Goal: Information Seeking & Learning: Check status

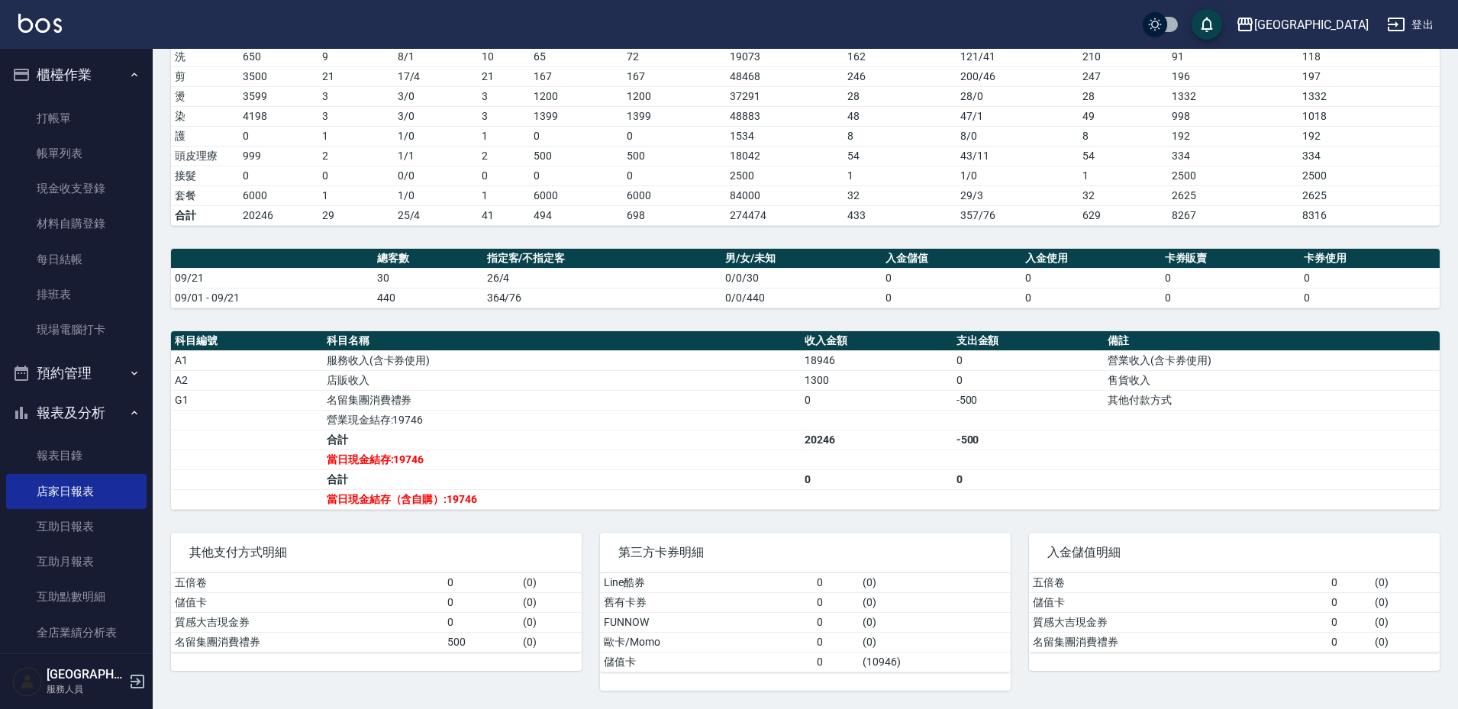
scroll to position [237, 0]
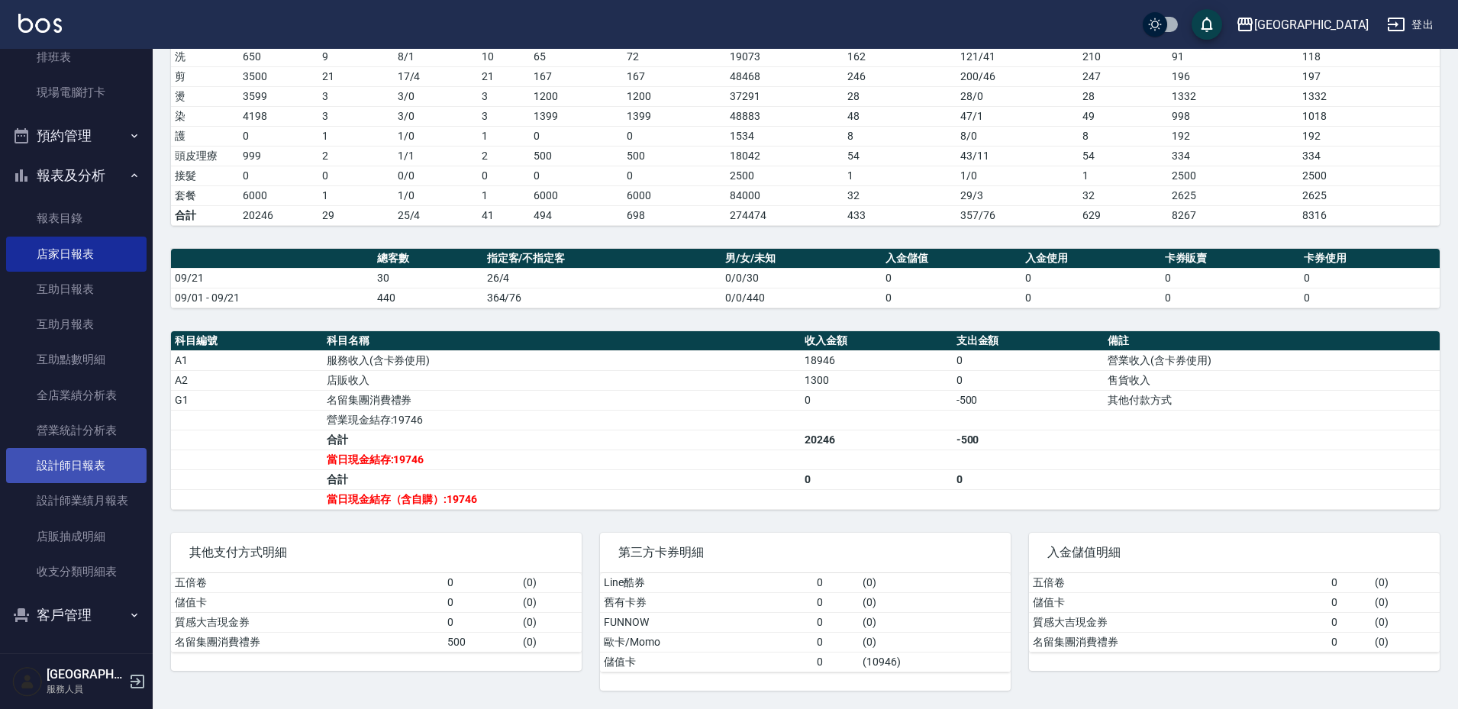
click at [95, 460] on link "設計師日報表" at bounding box center [76, 465] width 140 height 35
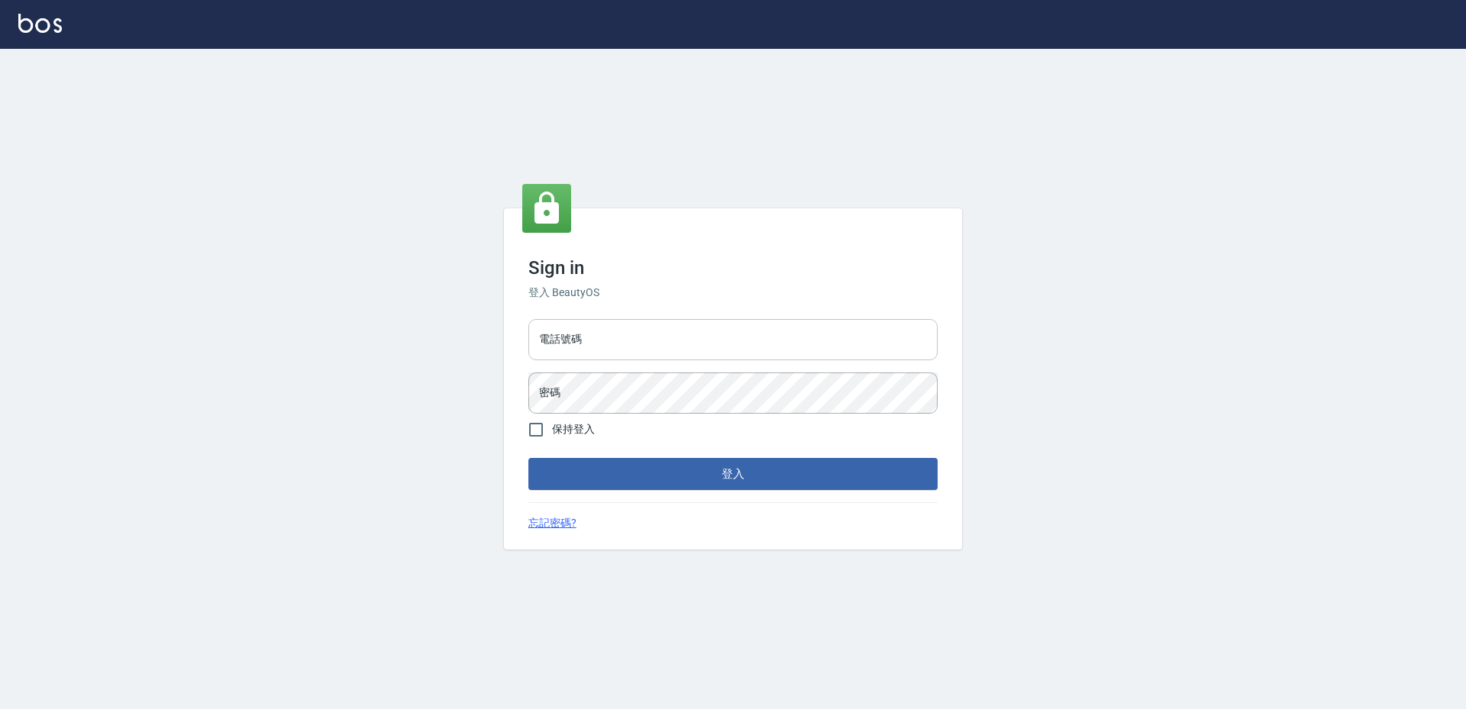
click at [704, 357] on input "電話號碼" at bounding box center [732, 339] width 409 height 41
type input "2380118"
click at [528, 458] on button "登入" at bounding box center [732, 474] width 409 height 32
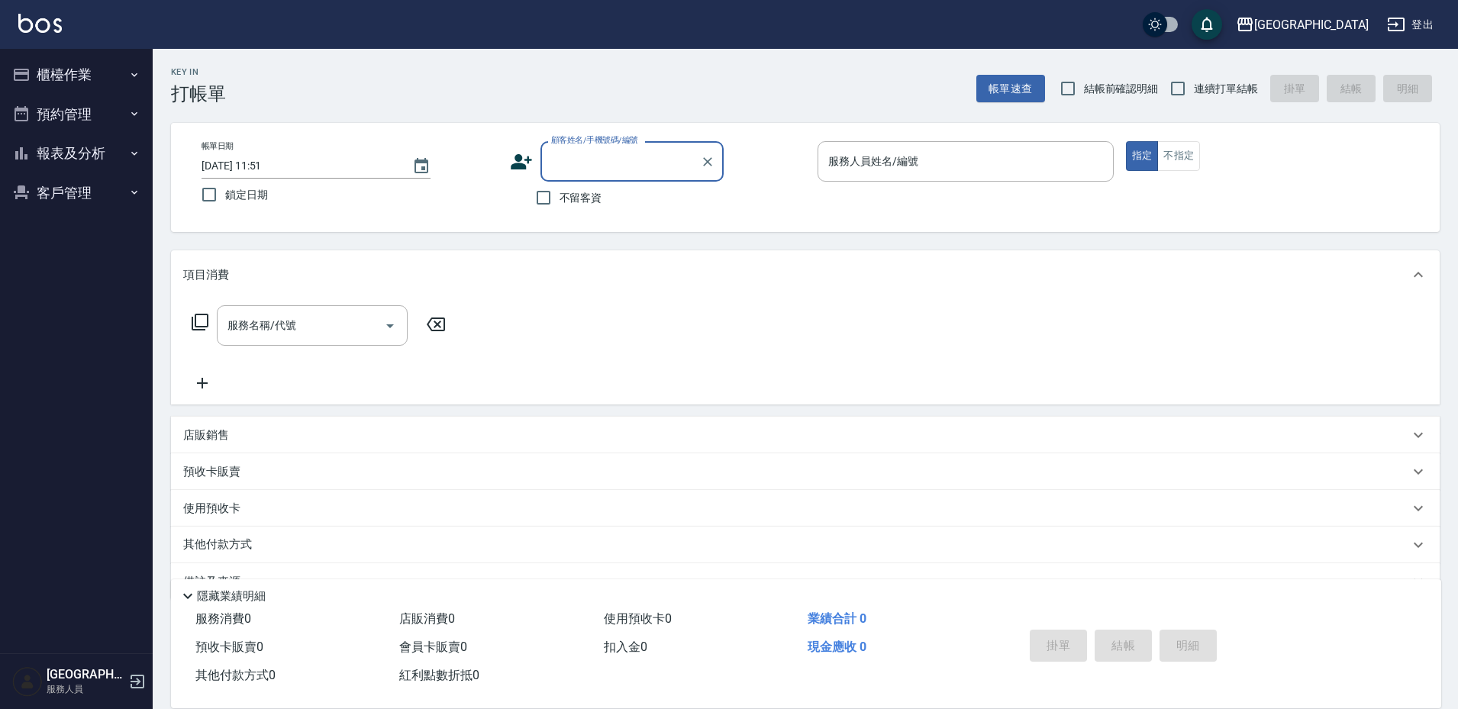
click at [89, 79] on button "櫃檯作業" at bounding box center [76, 75] width 140 height 40
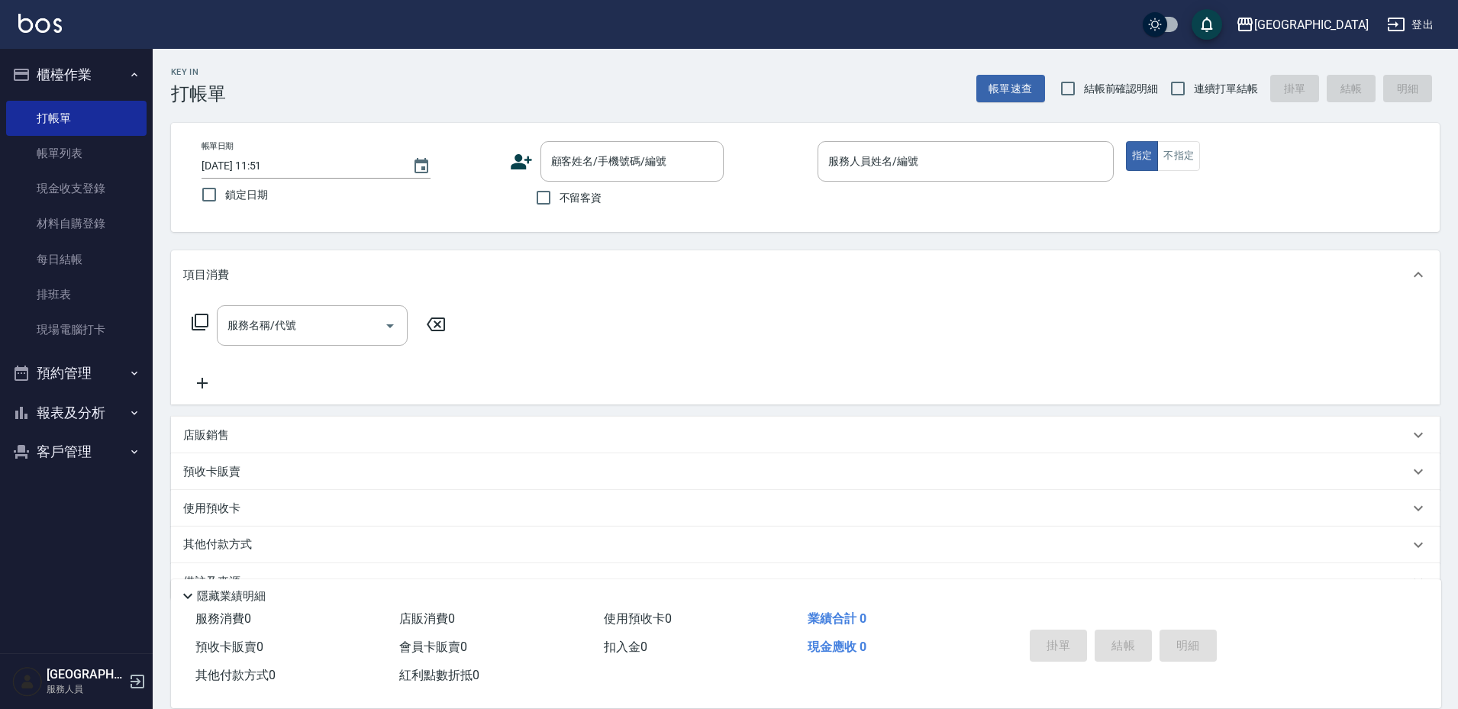
scroll to position [37, 0]
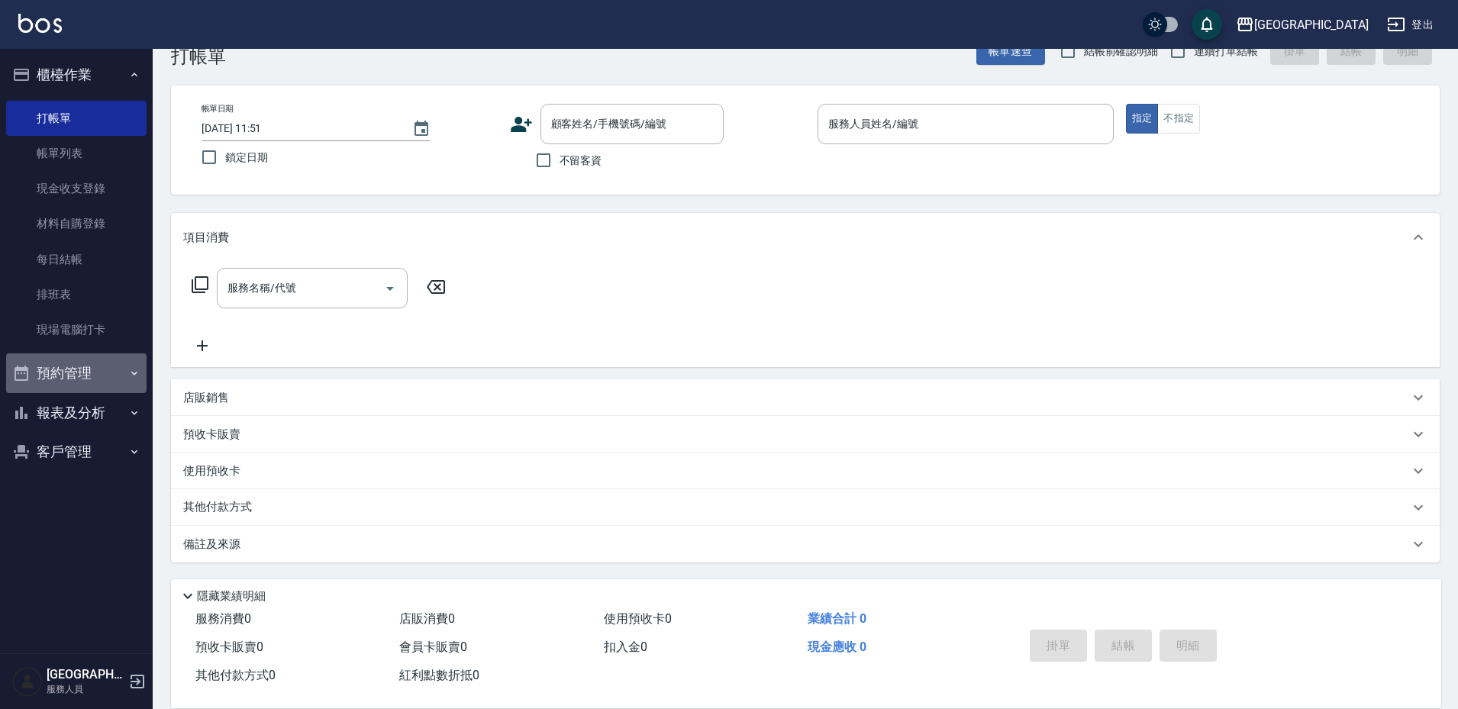
click at [82, 366] on button "預約管理" at bounding box center [76, 374] width 140 height 40
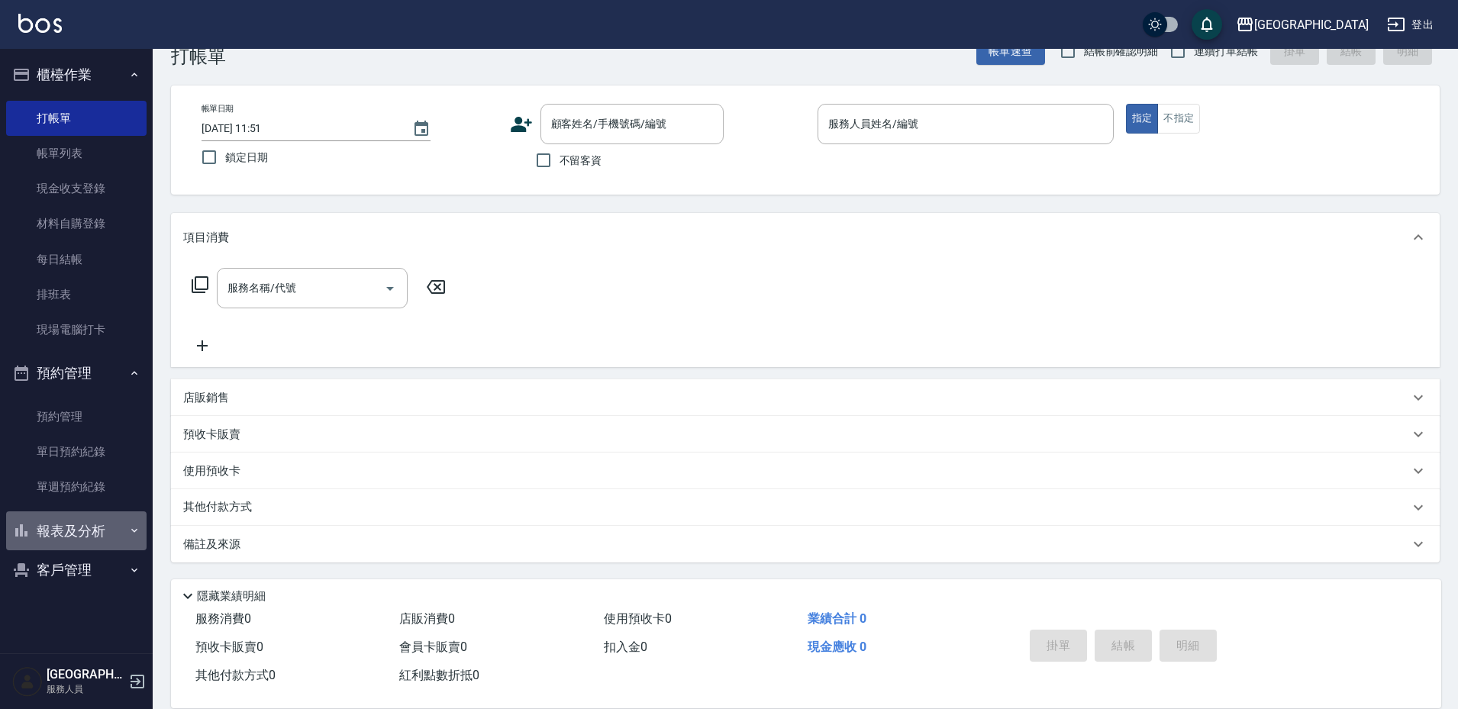
click at [79, 531] on button "報表及分析" at bounding box center [76, 532] width 140 height 40
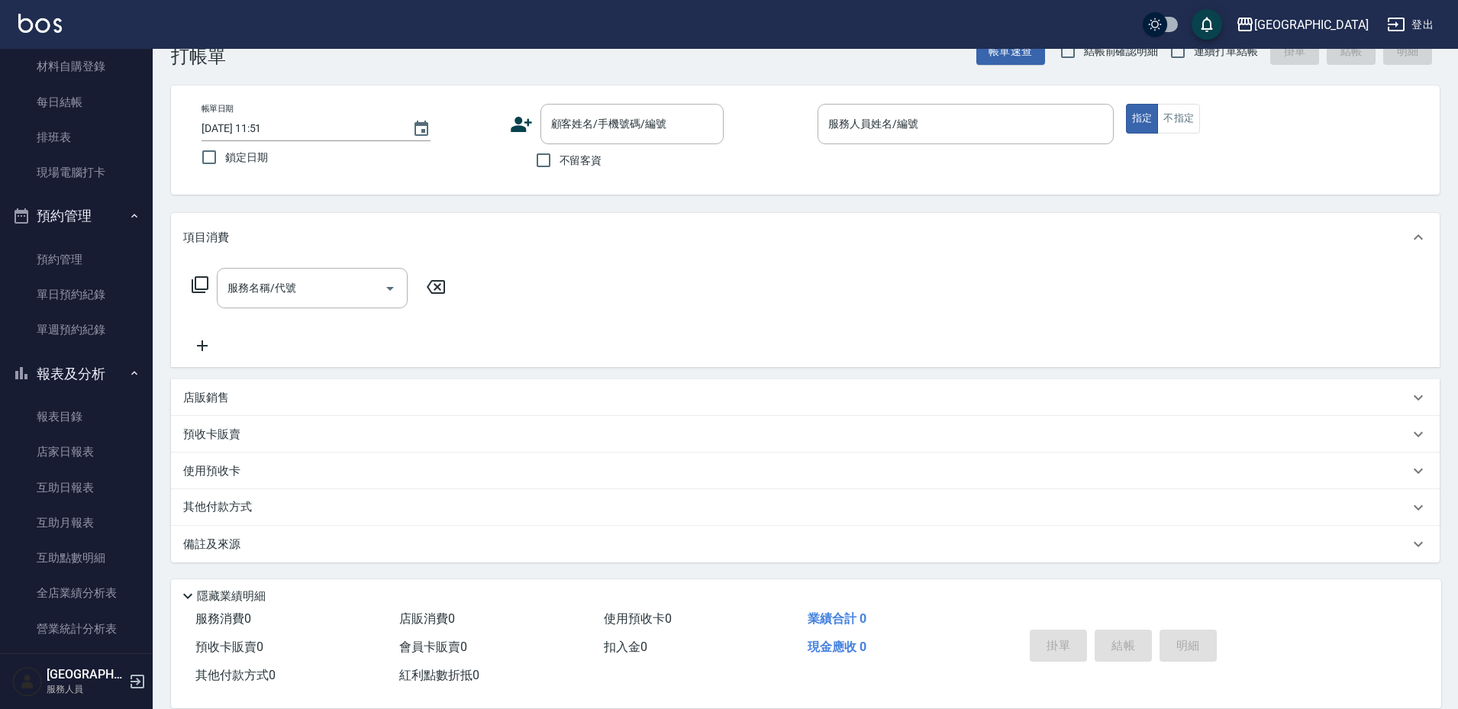
scroll to position [355, 0]
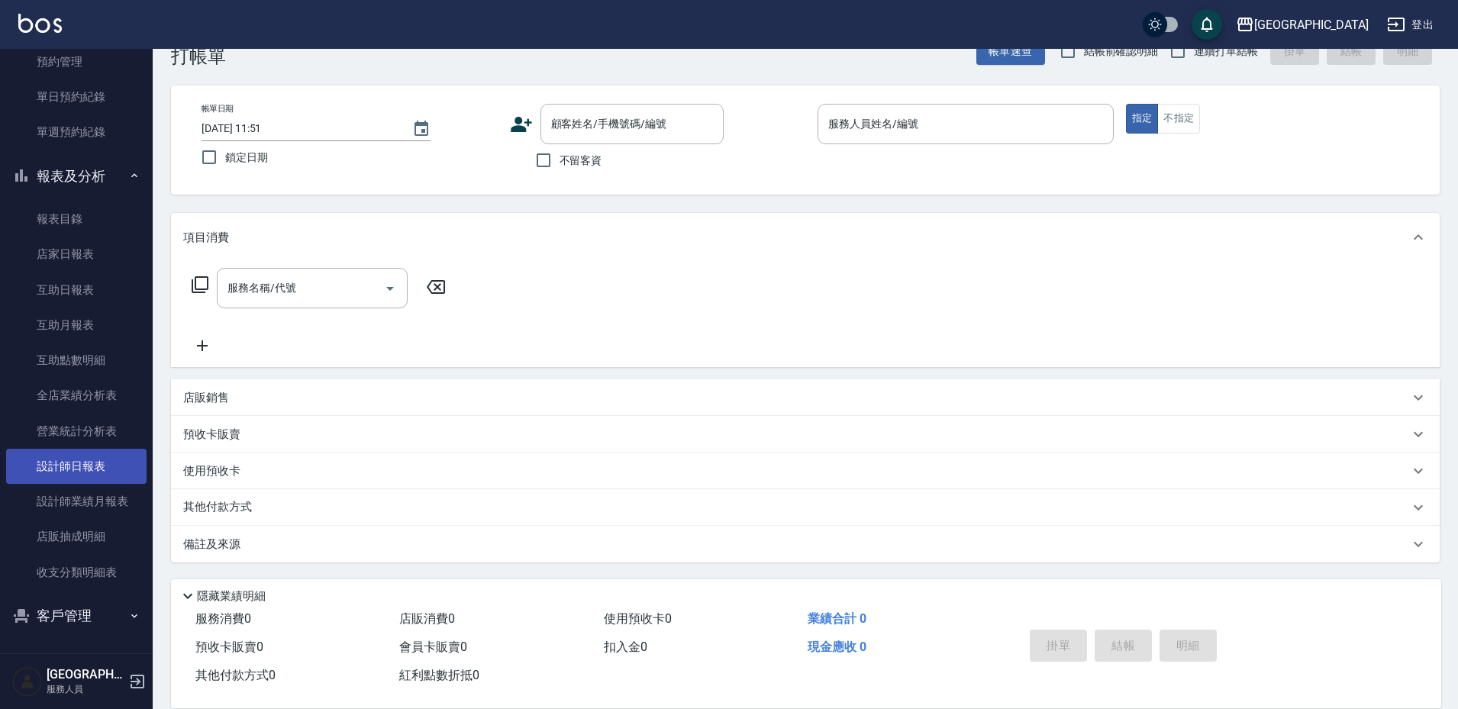
click at [79, 478] on link "設計師日報表" at bounding box center [76, 466] width 140 height 35
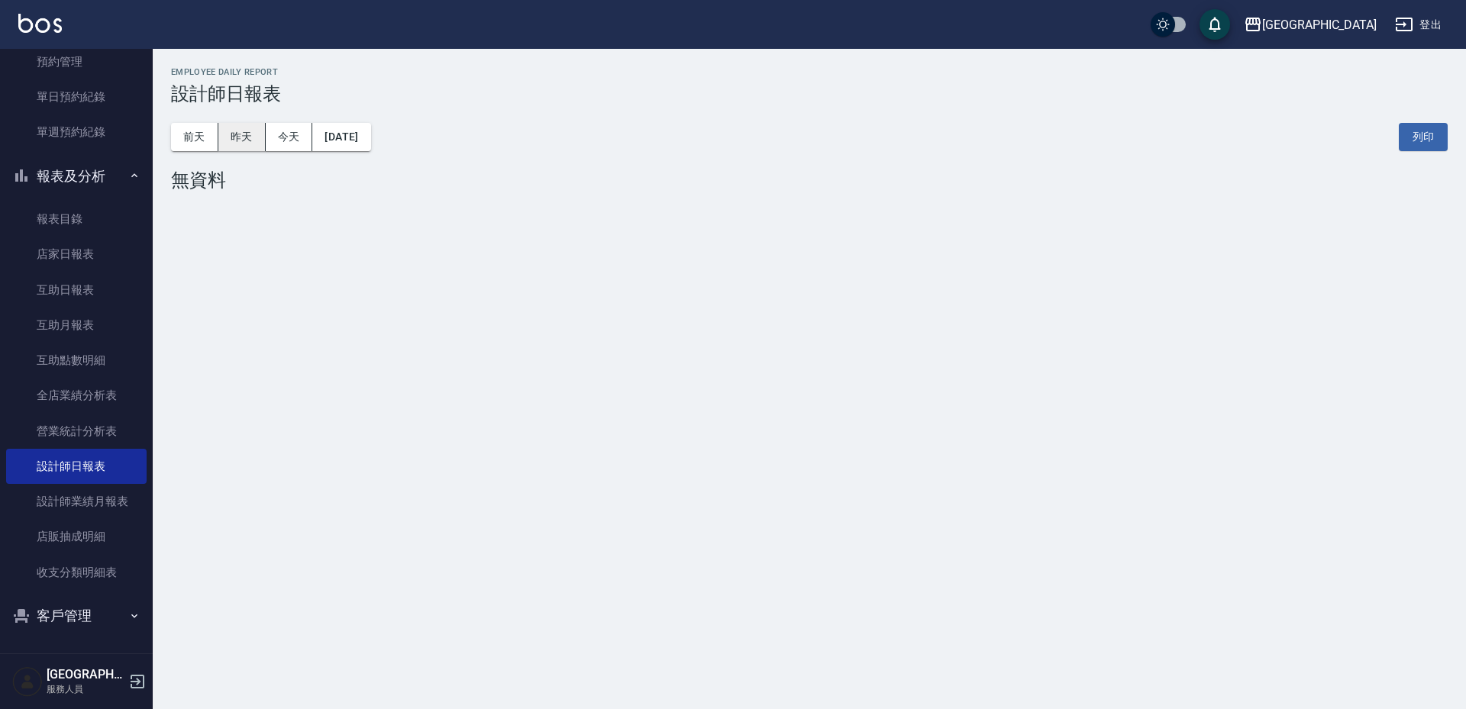
click at [243, 131] on button "昨天" at bounding box center [241, 137] width 47 height 28
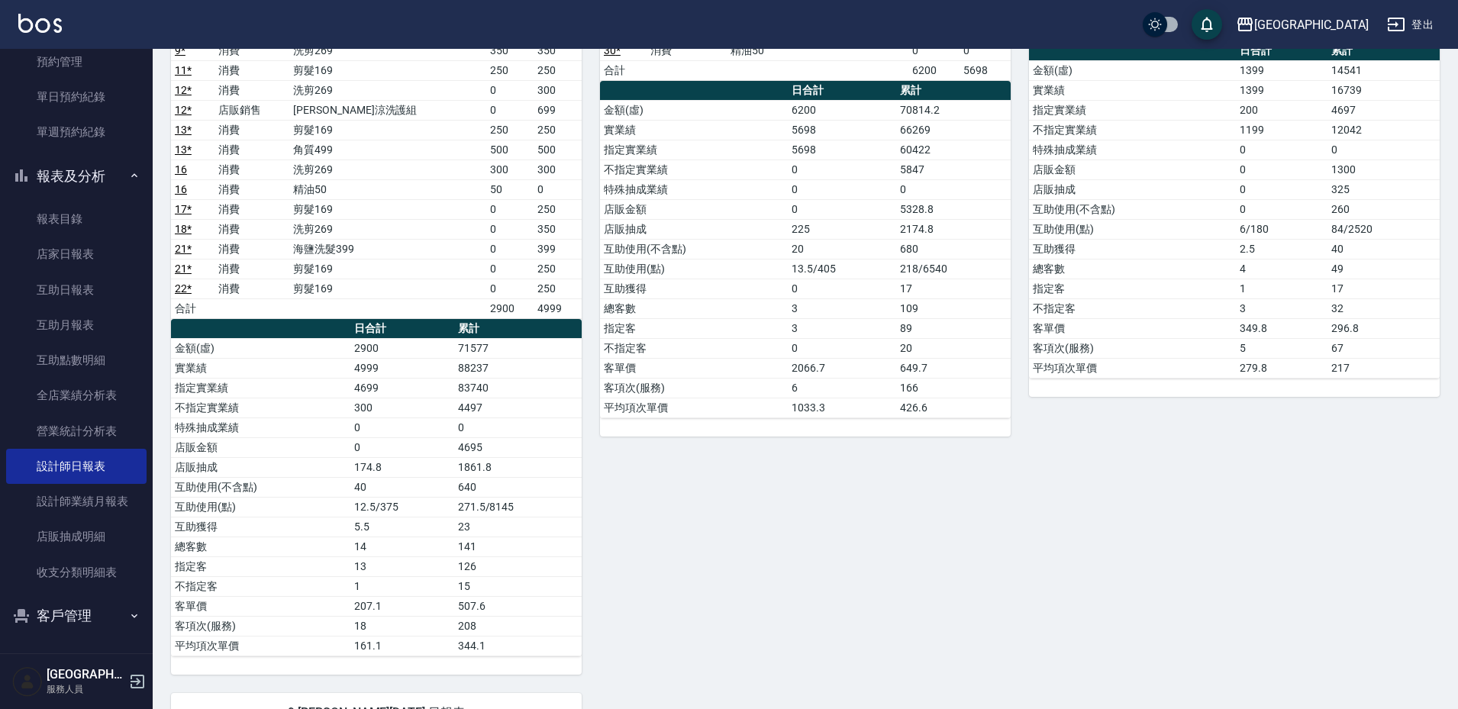
scroll to position [382, 0]
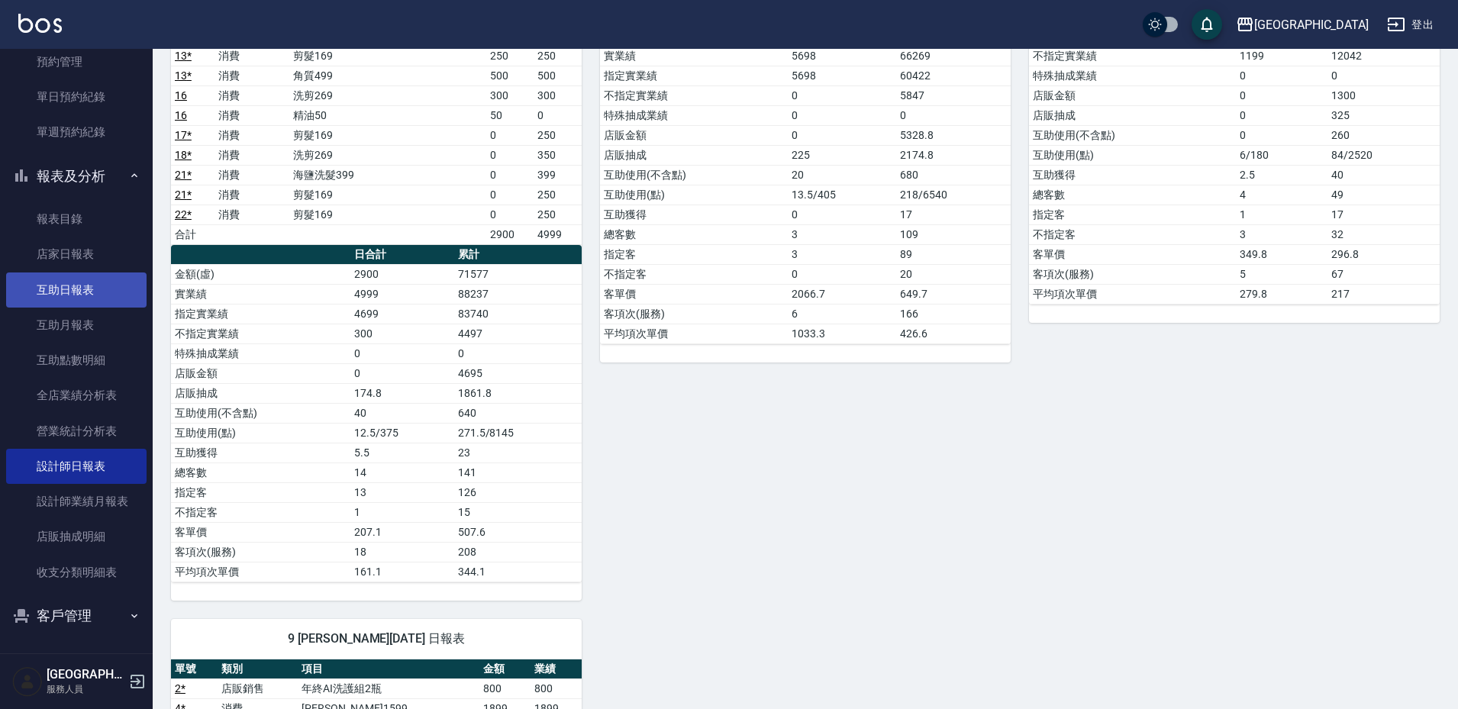
click at [90, 303] on link "互助日報表" at bounding box center [76, 290] width 140 height 35
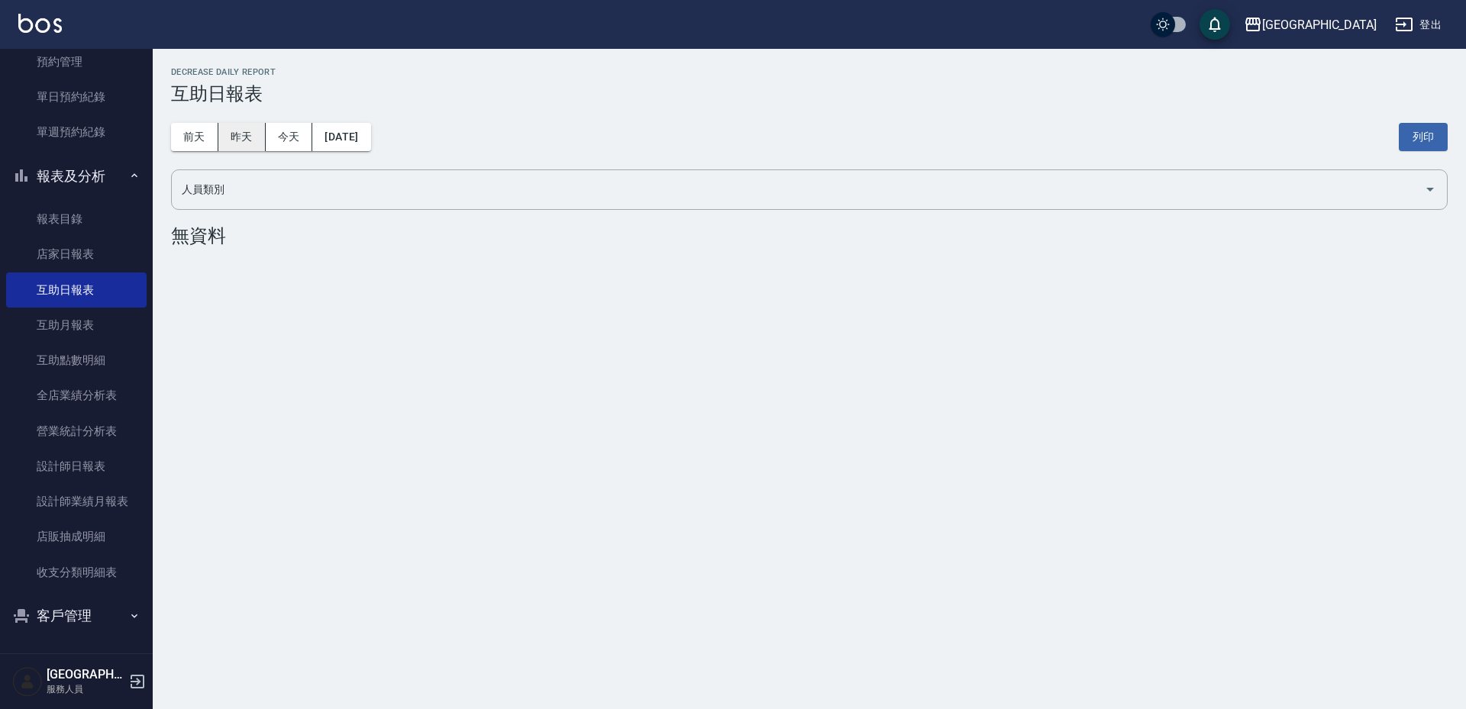
click at [249, 133] on button "昨天" at bounding box center [241, 137] width 47 height 28
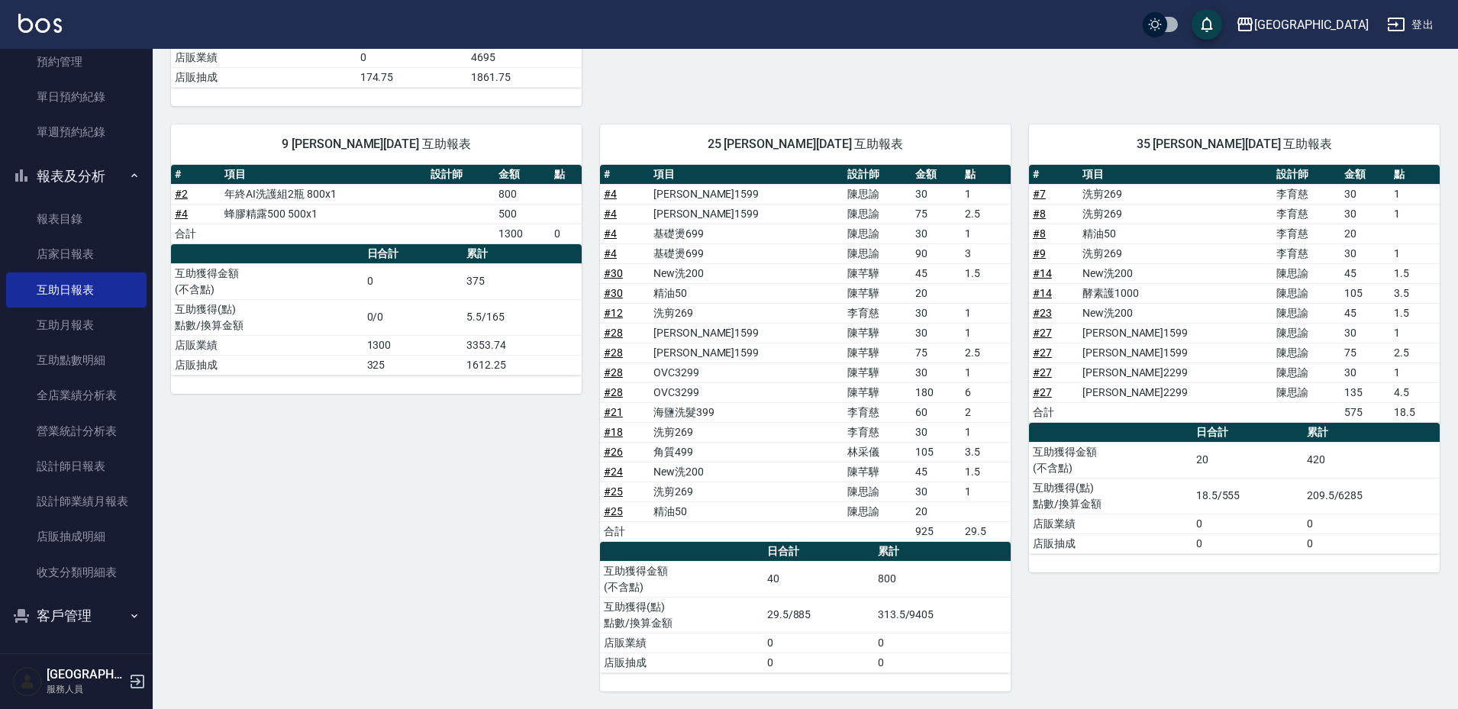
scroll to position [449, 0]
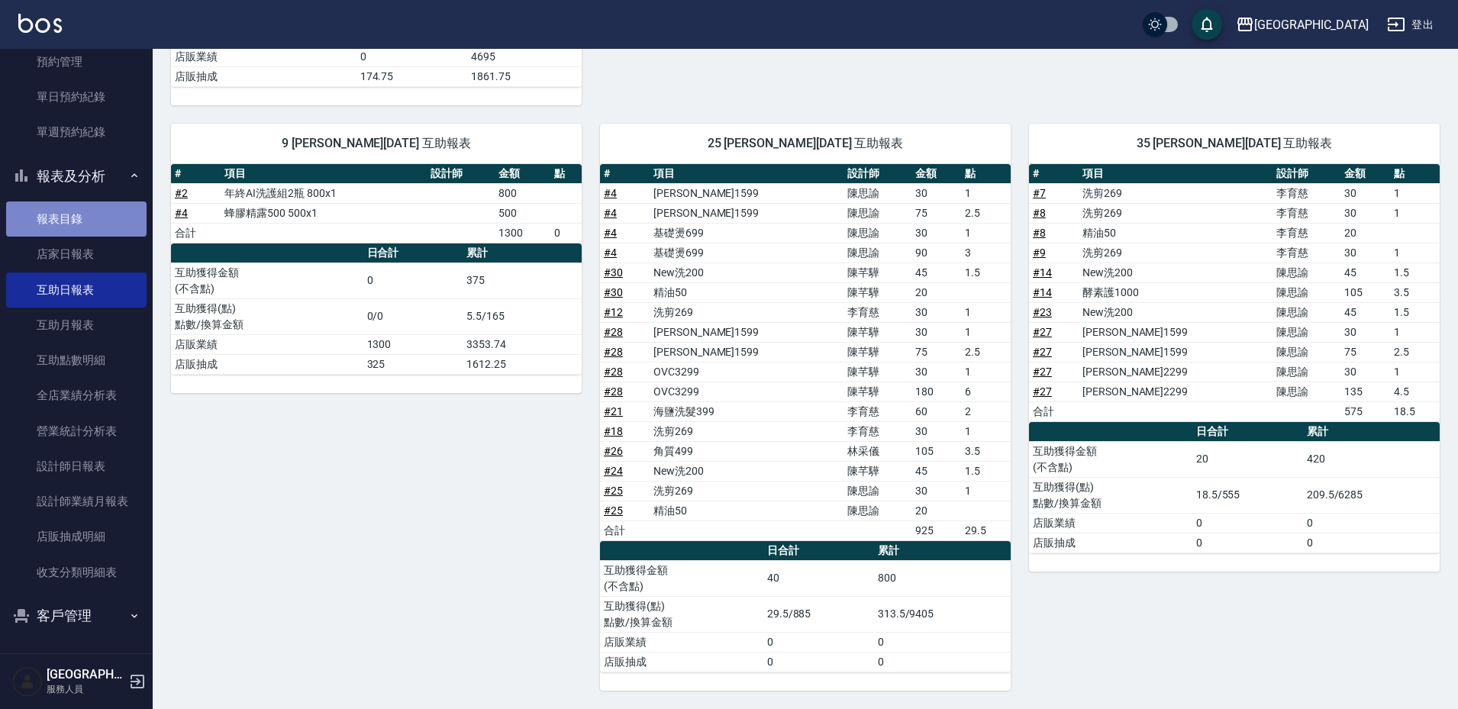
click at [90, 228] on link "報表目錄" at bounding box center [76, 219] width 140 height 35
